Goal: Find specific page/section: Find specific page/section

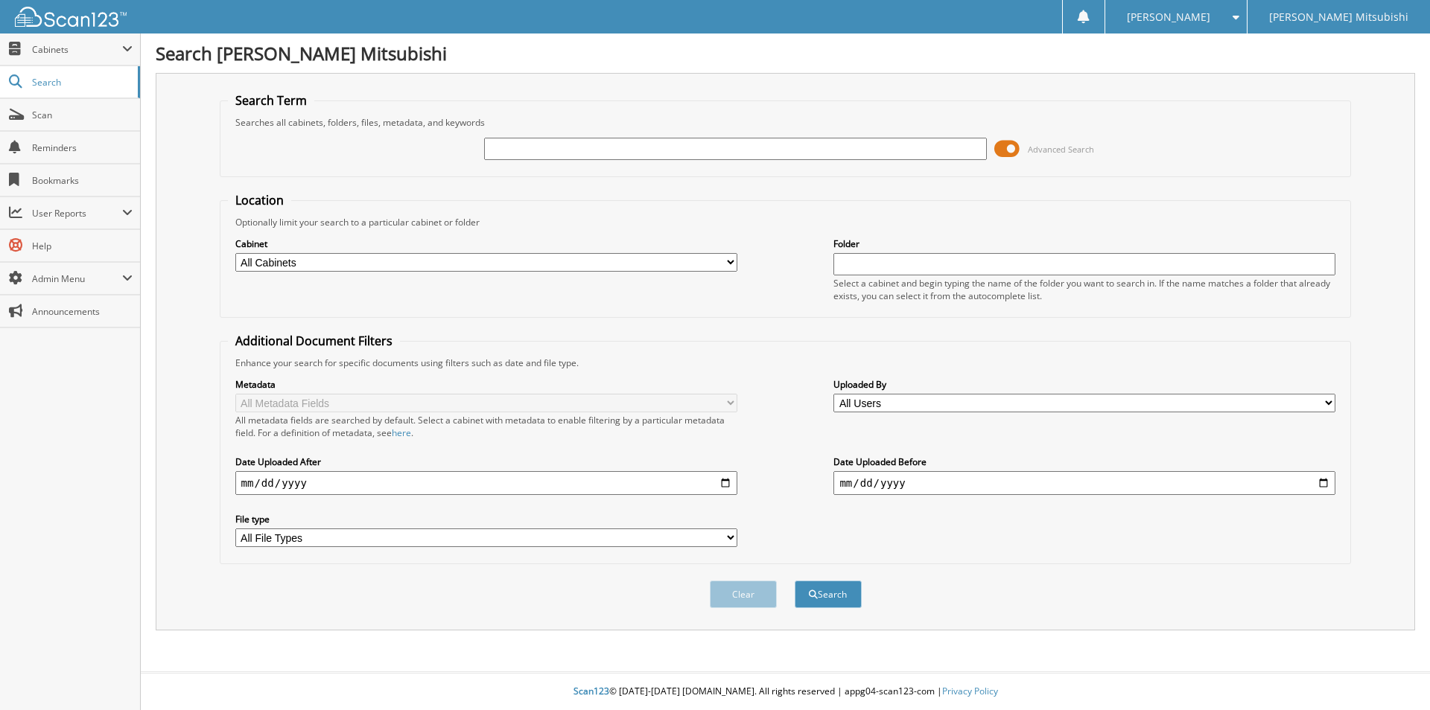
click at [833, 151] on input "text" at bounding box center [735, 149] width 502 height 22
type input "ALLY"
click at [911, 402] on select "All Users [PERSON_NAME] [PERSON_NAME] [PERSON_NAME] [PERSON_NAME] [PERSON_NAME]…" at bounding box center [1084, 403] width 502 height 19
select select "35962"
click at [833, 394] on select "All Users [PERSON_NAME] [PERSON_NAME] [PERSON_NAME] [PERSON_NAME] [PERSON_NAME]…" at bounding box center [1084, 403] width 502 height 19
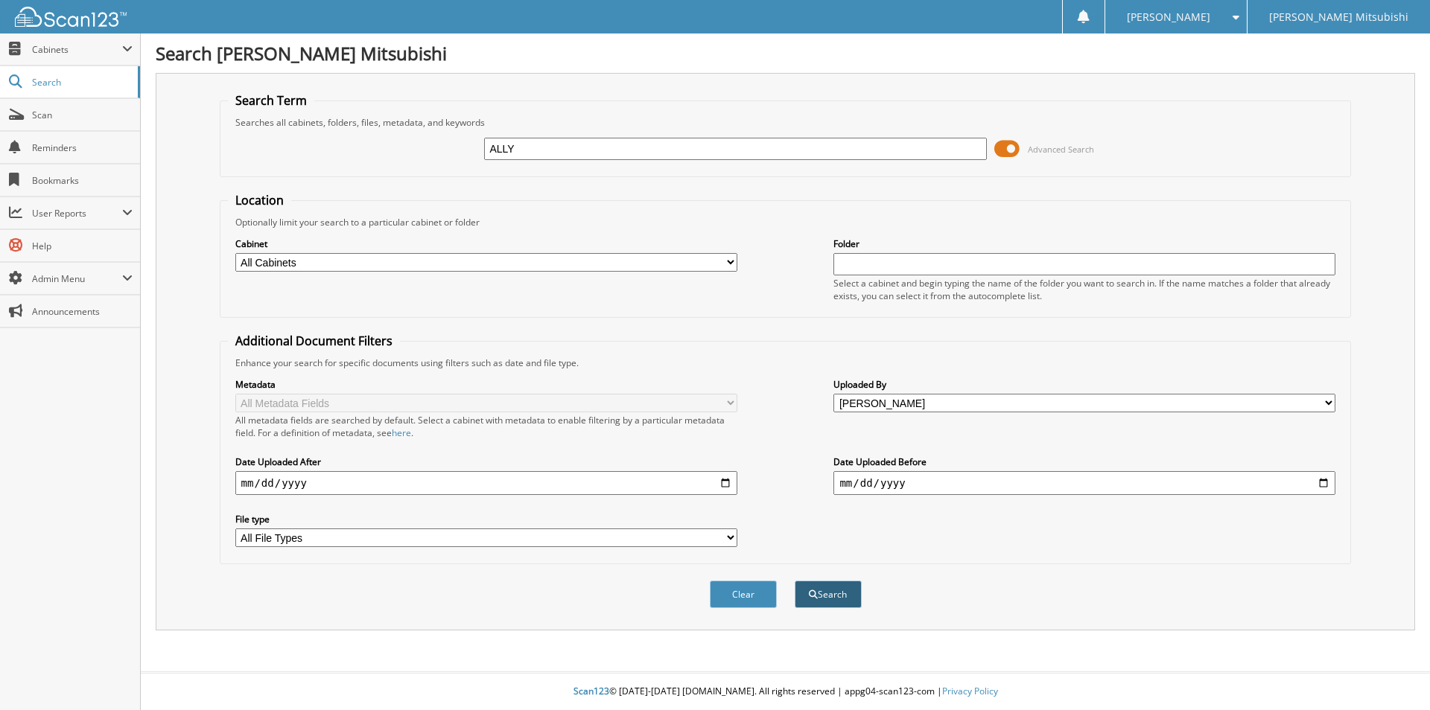
click at [830, 594] on button "Search" at bounding box center [828, 595] width 67 height 28
click at [329, 263] on select "All Cabinets ACCOUNTING PARTS ACCOUNTING SERVICE ACCOUNTS PAYABLE CAR DEALS PAR…" at bounding box center [486, 262] width 502 height 19
click at [235, 253] on select "All Cabinets ACCOUNTING PARTS ACCOUNTING SERVICE ACCOUNTS PAYABLE CAR DEALS PAR…" at bounding box center [486, 262] width 502 height 19
click at [478, 257] on select "All Cabinets ACCOUNTING PARTS ACCOUNTING SERVICE ACCOUNTS PAYABLE CAR DEALS PAR…" at bounding box center [486, 262] width 502 height 19
select select "28937"
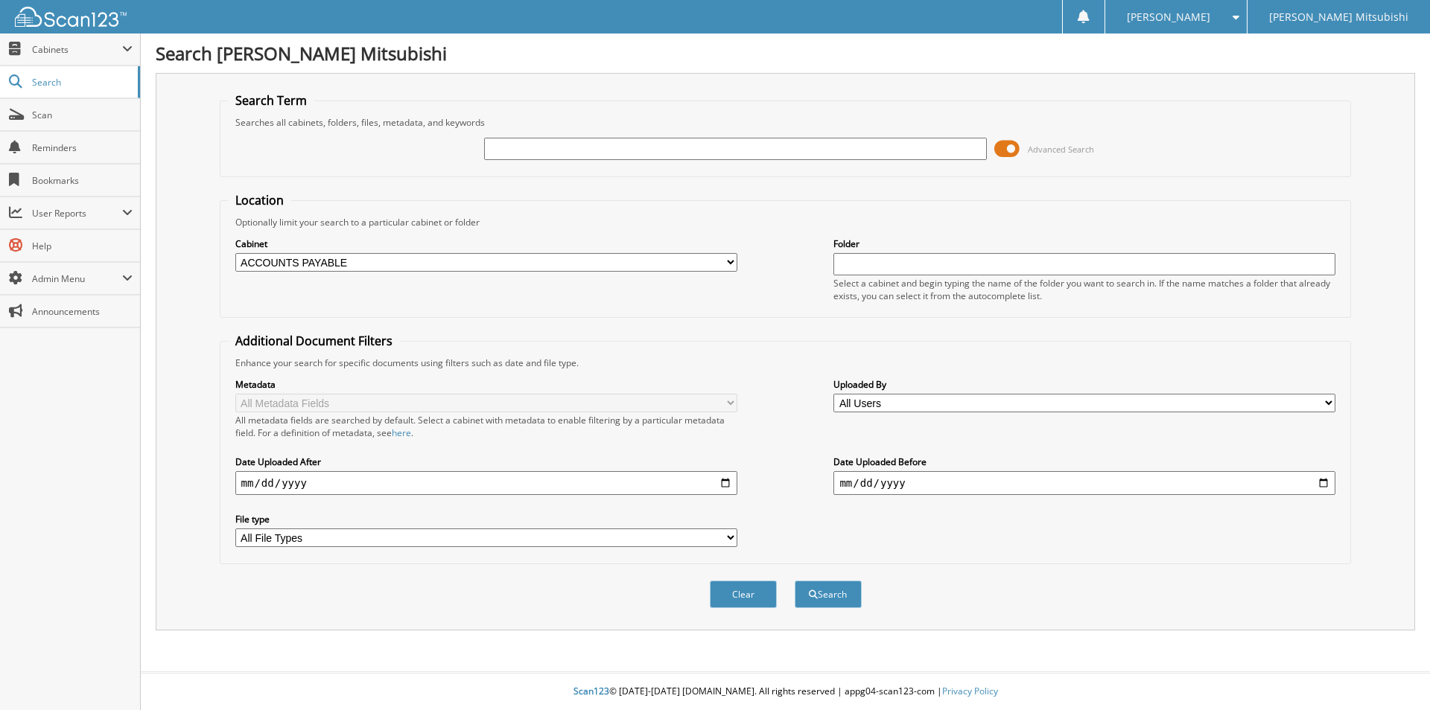
click at [235, 253] on select "All Cabinets ACCOUNTING PARTS ACCOUNTING SERVICE ACCOUNTS PAYABLE CAR DEALS PAR…" at bounding box center [486, 262] width 502 height 19
click at [801, 152] on input "text" at bounding box center [735, 149] width 502 height 22
type input "ALLY"
click at [918, 406] on select "All Users [PERSON_NAME] [PERSON_NAME] [PERSON_NAME] [PERSON_NAME] [PERSON_NAME]…" at bounding box center [1084, 403] width 502 height 19
select select "35962"
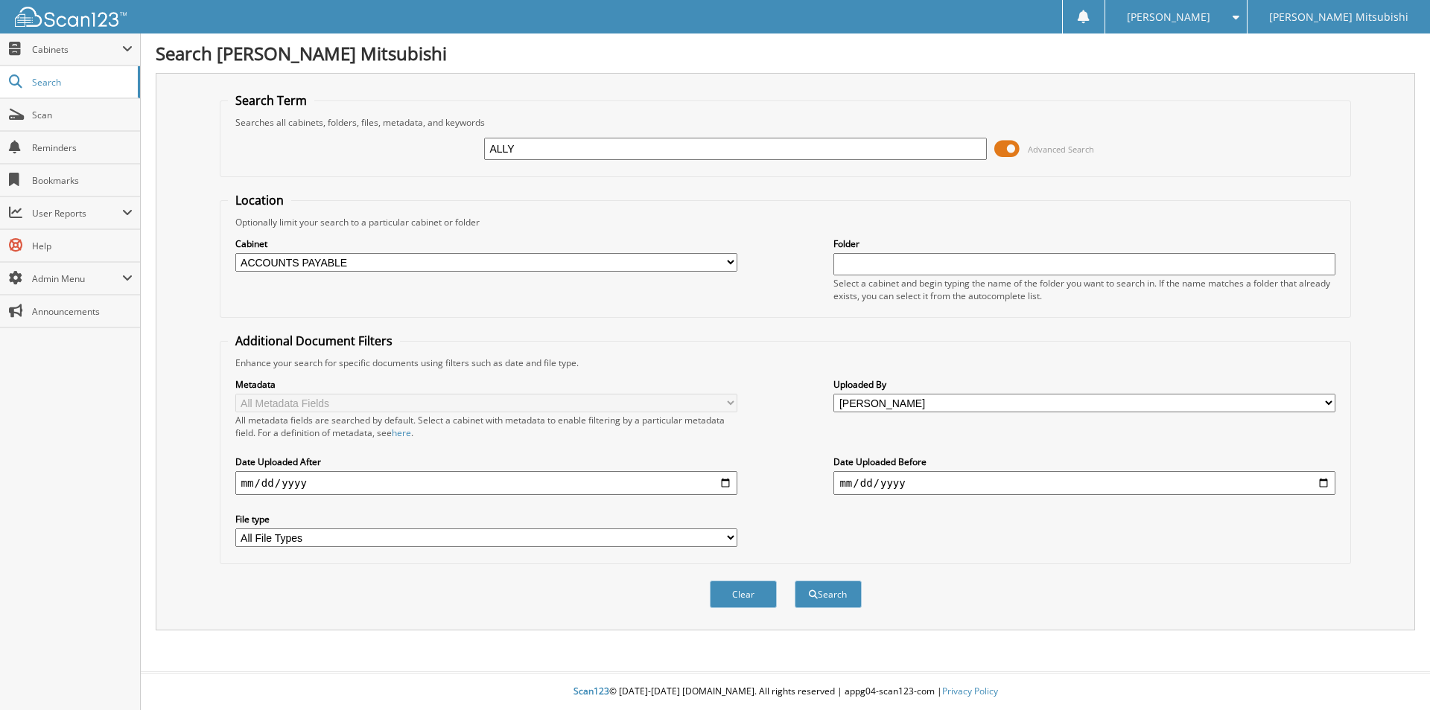
click at [833, 394] on select "All Users [PERSON_NAME] [PERSON_NAME] [PERSON_NAME] [PERSON_NAME] [PERSON_NAME]…" at bounding box center [1084, 403] width 502 height 19
click at [817, 595] on button "Search" at bounding box center [828, 595] width 67 height 28
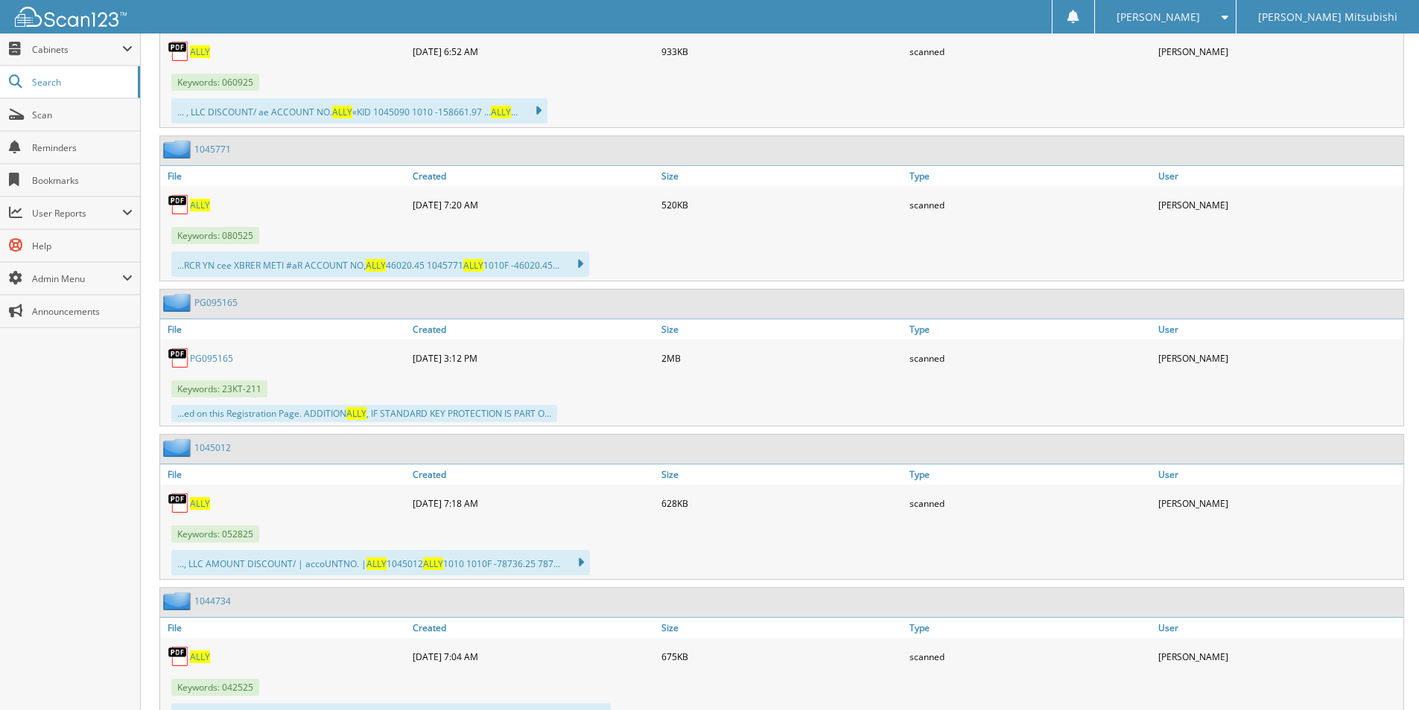
scroll to position [1713, 0]
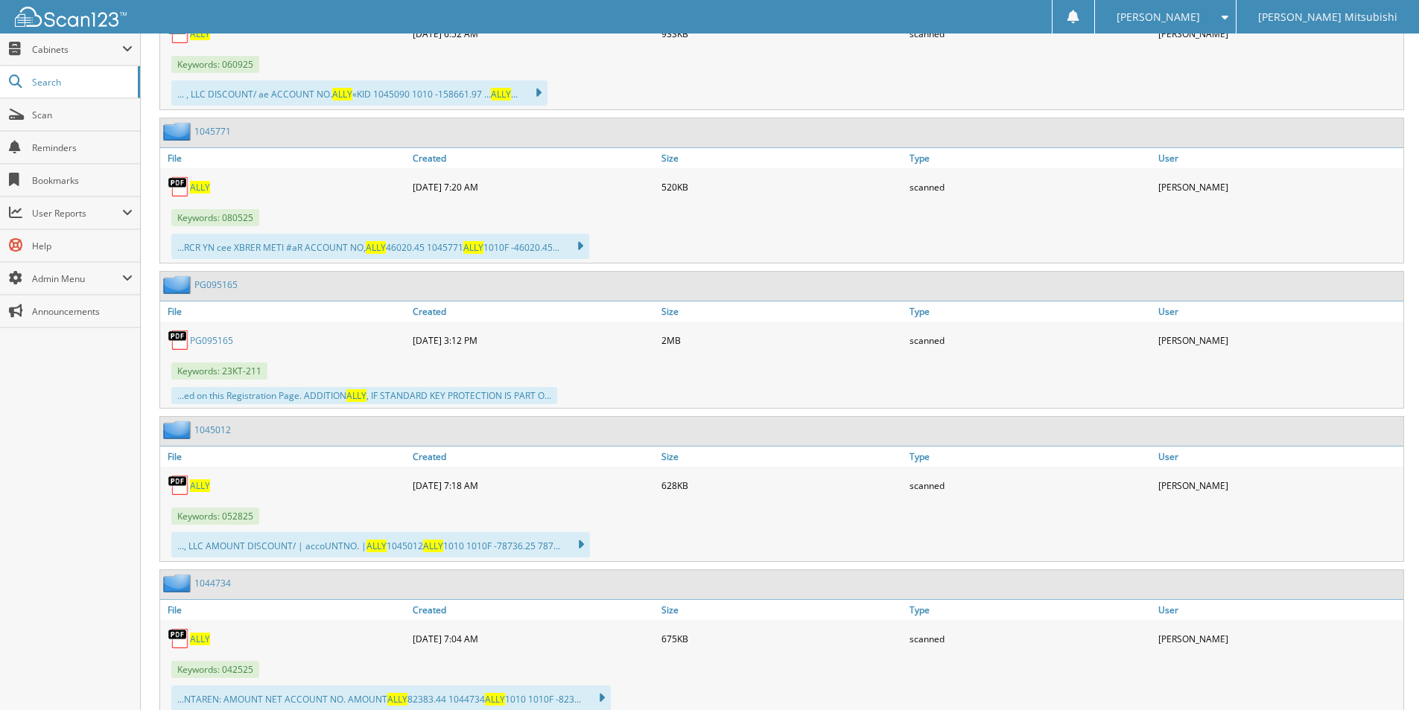
click at [200, 185] on span "ALLY" at bounding box center [200, 187] width 20 height 13
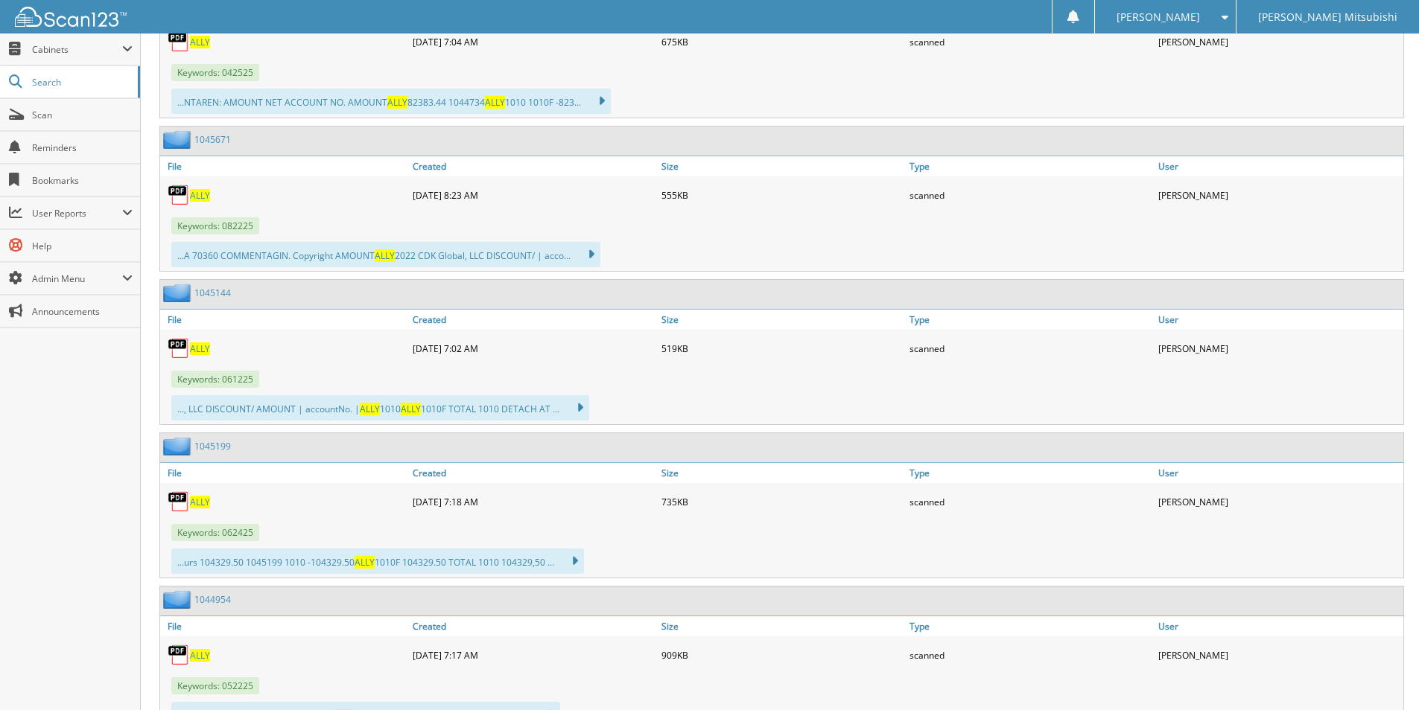
scroll to position [2234, 0]
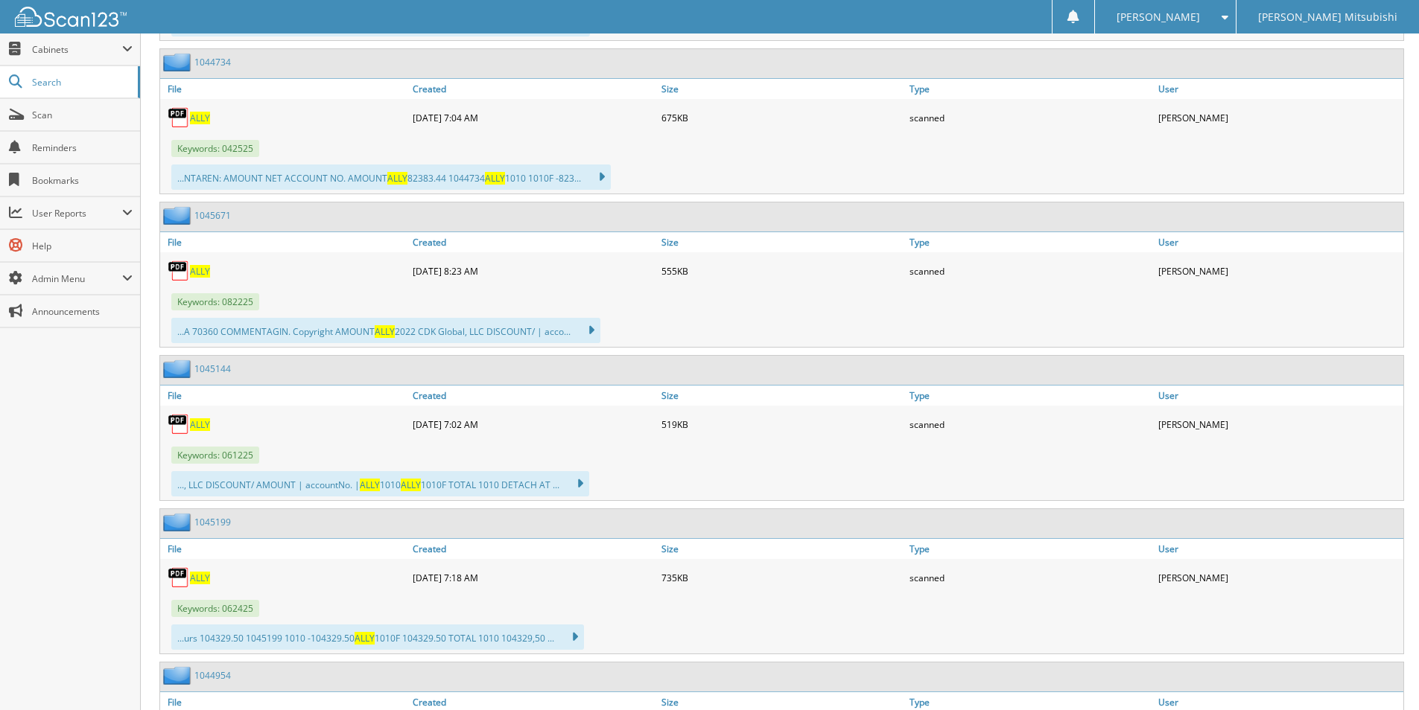
click at [190, 270] on span "ALLY" at bounding box center [200, 271] width 20 height 13
click at [193, 276] on span "ALLY" at bounding box center [200, 271] width 20 height 13
click at [42, 44] on span "Cabinets" at bounding box center [77, 49] width 90 height 13
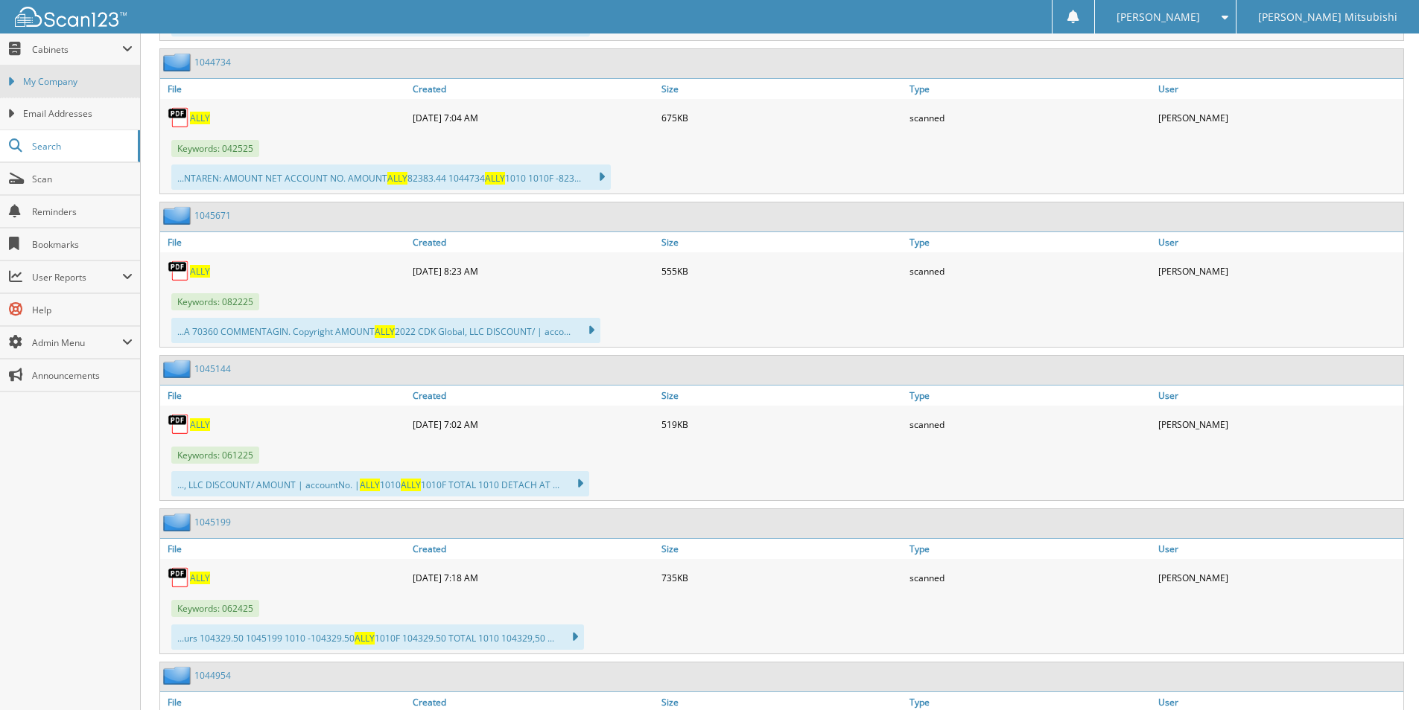
click at [48, 88] on span "My Company" at bounding box center [77, 81] width 109 height 13
